Goal: Information Seeking & Learning: Find specific fact

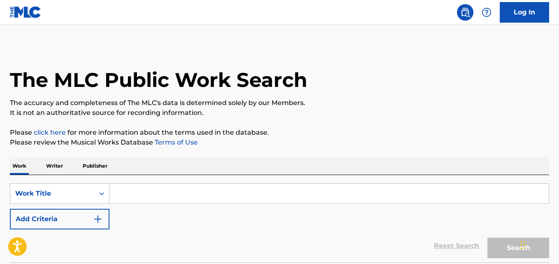
click at [229, 191] on input "Search Form" at bounding box center [328, 193] width 439 height 20
click at [252, 159] on div "Work Writer Publisher" at bounding box center [279, 165] width 539 height 17
click at [252, 156] on div "The MLC Public Work Search The accuracy and completeness of The MLC's data is d…" at bounding box center [279, 166] width 559 height 243
click at [252, 153] on div "The MLC Public Work Search The accuracy and completeness of The MLC's data is d…" at bounding box center [279, 166] width 559 height 243
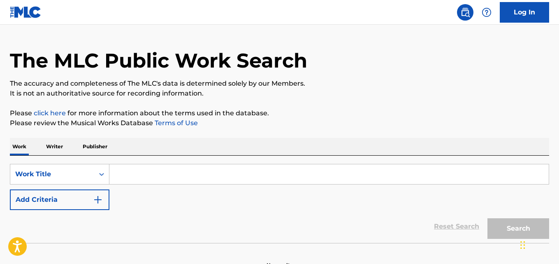
scroll to position [16, 0]
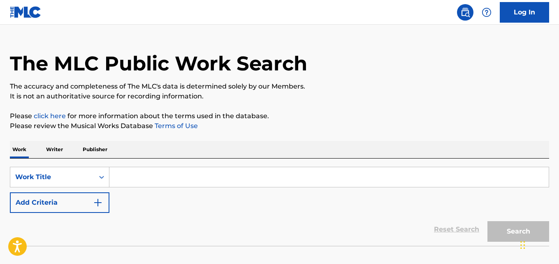
click at [282, 117] on p "Please click here for more information about the terms used in the database." at bounding box center [279, 116] width 539 height 10
click at [270, 220] on div "Reset Search Search" at bounding box center [279, 229] width 539 height 33
click at [269, 202] on div "SearchWithCriteriac8d04e41-45c8-4469-90f0-8052dbbb6476 Work Title Add Criteria" at bounding box center [279, 190] width 539 height 46
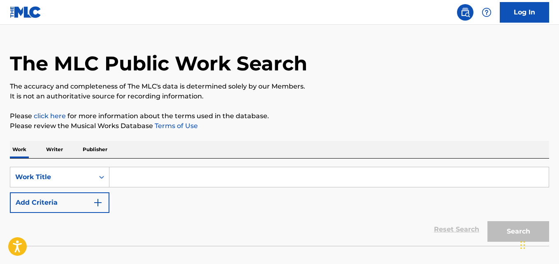
click at [148, 179] on input "Search Form" at bounding box center [328, 177] width 439 height 20
paste input "Lucid Dreams"
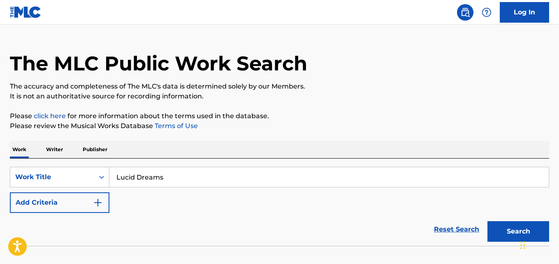
type input "Lucid Dreams"
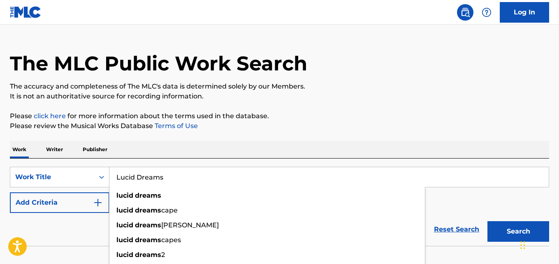
click at [276, 131] on div "The MLC Public Work Search The accuracy and completeness of The MLC's data is d…" at bounding box center [279, 150] width 559 height 243
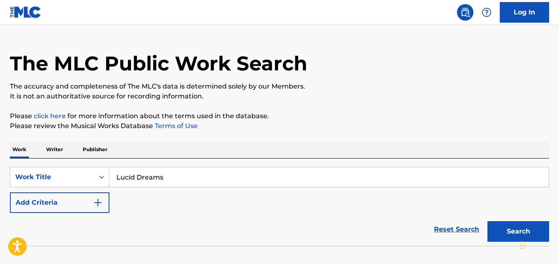
click at [90, 200] on button "Add Criteria" at bounding box center [60, 202] width 100 height 21
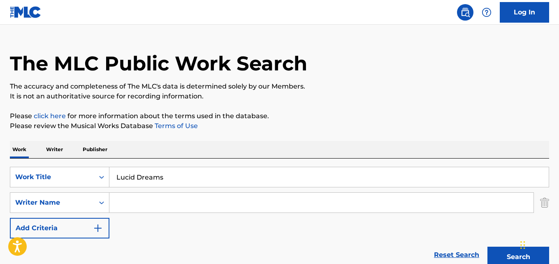
click at [121, 201] on input "Search Form" at bounding box center [321, 202] width 424 height 20
paste input "[PERSON_NAME]"
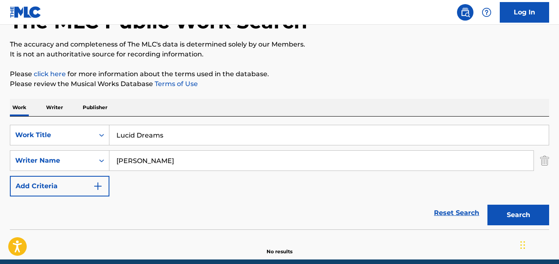
scroll to position [85, 0]
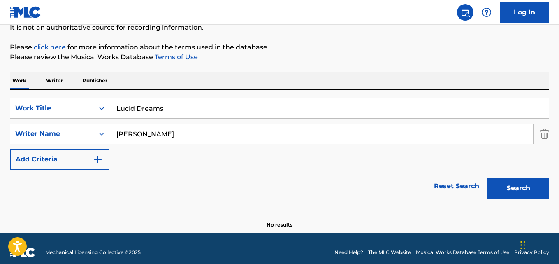
click at [508, 193] on button "Search" at bounding box center [518, 188] width 62 height 21
drag, startPoint x: 139, startPoint y: 135, endPoint x: 77, endPoint y: 137, distance: 61.7
click at [77, 137] on div "SearchWithCriteria2041d5d9-b9fe-42b2-8e2f-306c56681c08 Writer Name [PERSON_NAME]" at bounding box center [279, 133] width 539 height 21
click at [487, 178] on button "Search" at bounding box center [518, 188] width 62 height 21
click at [163, 141] on input "Higginns" at bounding box center [321, 134] width 424 height 20
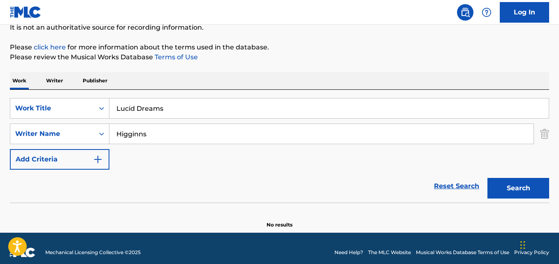
click at [487, 178] on button "Search" at bounding box center [518, 188] width 62 height 21
drag, startPoint x: 130, startPoint y: 144, endPoint x: 61, endPoint y: 154, distance: 70.1
click at [61, 154] on div "SearchWithCriteriac8d04e41-45c8-4469-90f0-8052dbbb6476 Work Title Lucid Dreams …" at bounding box center [279, 134] width 539 height 72
paste input "Mira"
type input "Mira"
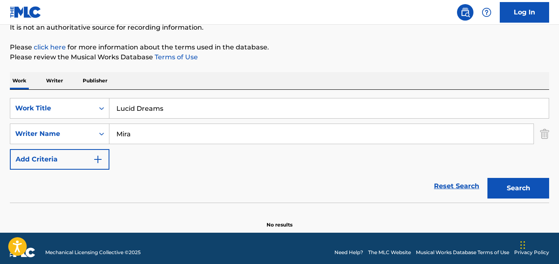
click at [487, 178] on button "Search" at bounding box center [518, 188] width 62 height 21
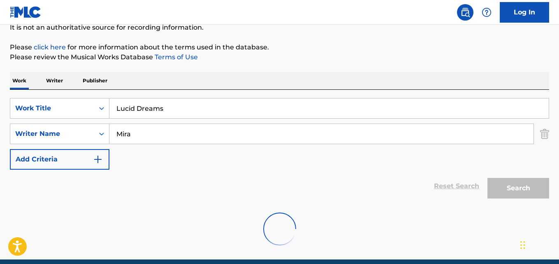
click at [240, 81] on div "Work Writer Publisher" at bounding box center [279, 80] width 539 height 17
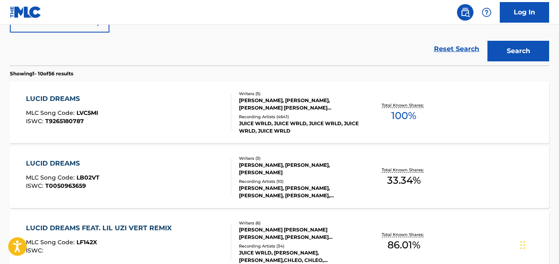
scroll to position [215, 0]
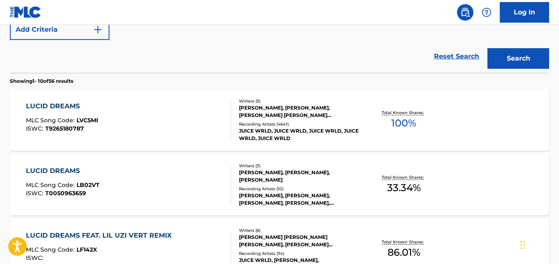
click at [249, 123] on div "Recording Artists ( 4641 )" at bounding box center [299, 124] width 120 height 6
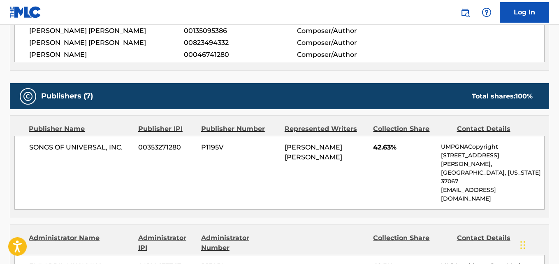
scroll to position [274, 0]
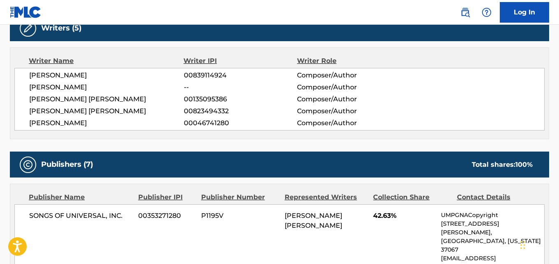
click at [108, 114] on span "[PERSON_NAME] [PERSON_NAME]" at bounding box center [106, 111] width 155 height 10
copy span "[PERSON_NAME]"
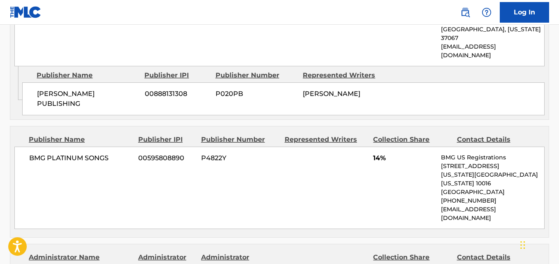
scroll to position [600, 0]
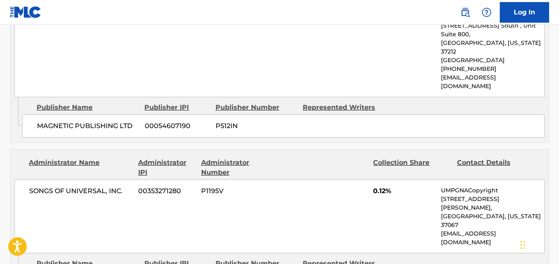
click at [123, 183] on div "SONGS OF UNIVERSAL, INC. 00353271280 P1195V 0.12% UMPGNACopyright [STREET_ADDRE…" at bounding box center [279, 216] width 530 height 74
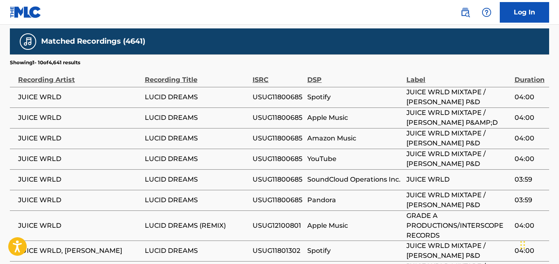
scroll to position [1422, 0]
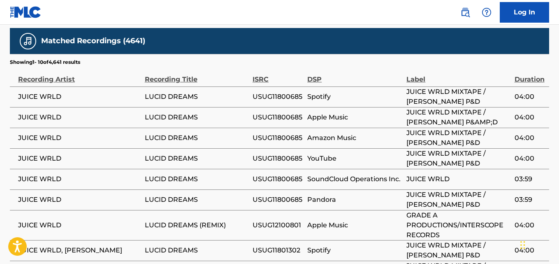
click at [363, 245] on span "Spotify" at bounding box center [354, 250] width 95 height 10
click at [355, 245] on span "Spotify" at bounding box center [354, 250] width 95 height 10
click at [362, 245] on span "Spotify" at bounding box center [354, 250] width 95 height 10
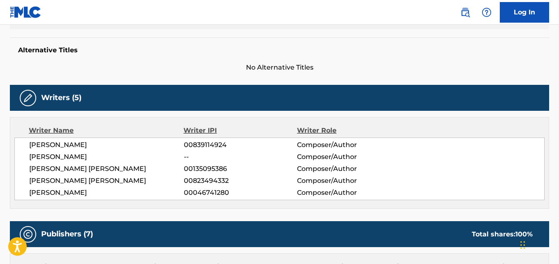
scroll to position [0, 0]
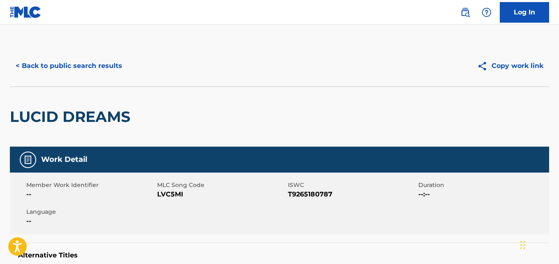
click at [96, 69] on button "< Back to public search results" at bounding box center [69, 66] width 118 height 21
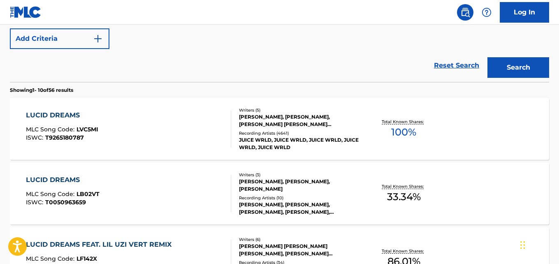
scroll to position [69, 0]
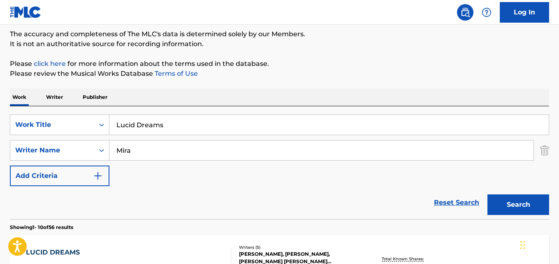
click at [441, 207] on link "Reset Search" at bounding box center [456, 202] width 53 height 18
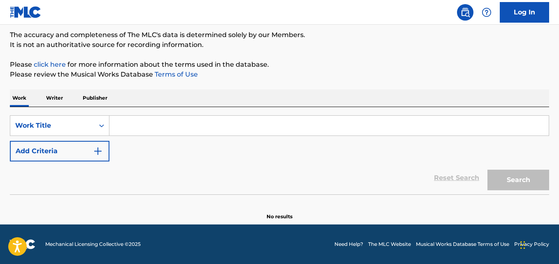
scroll to position [68, 0]
click at [192, 156] on div "SearchWithCriteriac8d04e41-45c8-4469-90f0-8052dbbb6476 Work Title Add Criteria" at bounding box center [279, 138] width 539 height 46
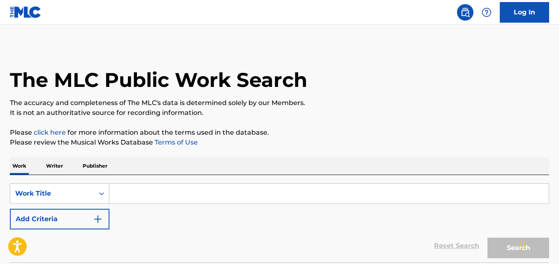
drag, startPoint x: 298, startPoint y: 111, endPoint x: 315, endPoint y: 111, distance: 17.3
click at [299, 111] on p "It is not an authoritative source for recording information." at bounding box center [279, 113] width 539 height 10
click at [315, 111] on p "It is not an authoritative source for recording information." at bounding box center [279, 113] width 539 height 10
